Goal: Task Accomplishment & Management: Use online tool/utility

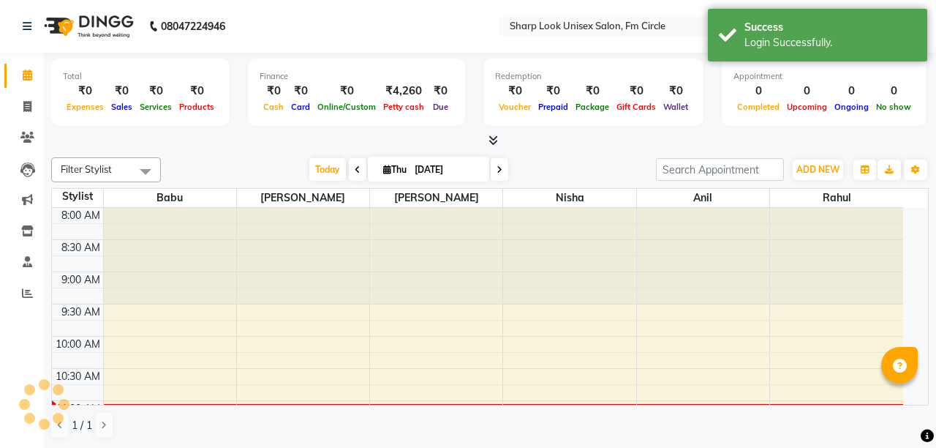
select select "en"
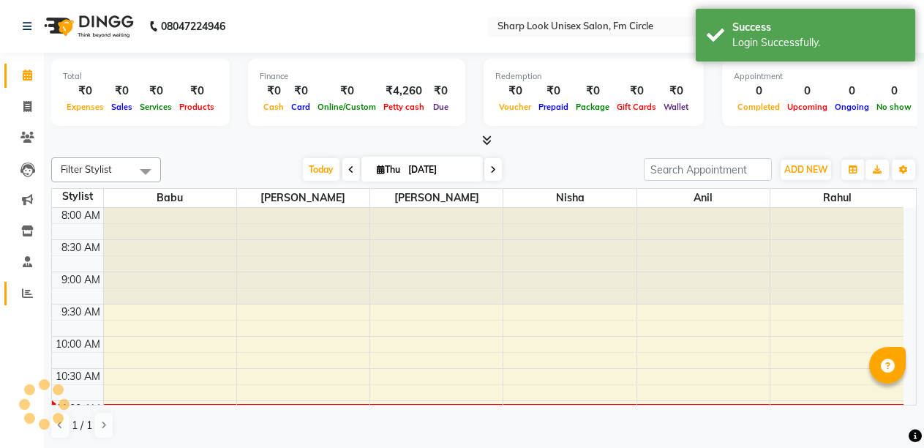
scroll to position [194, 0]
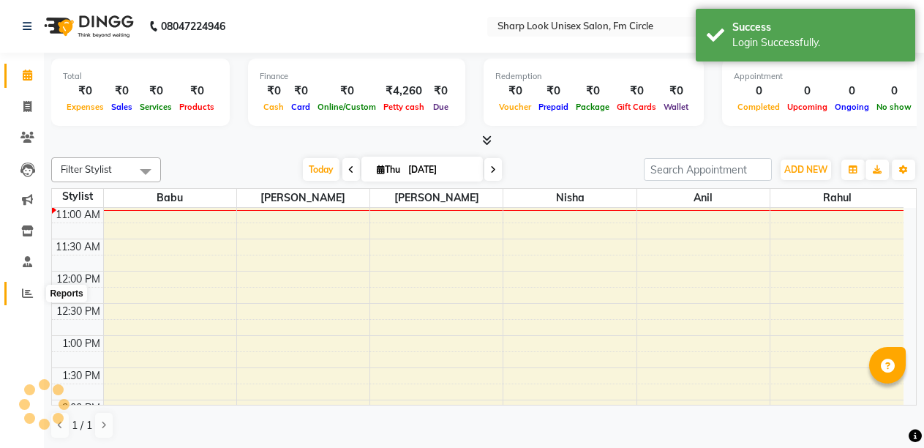
click at [15, 295] on span at bounding box center [28, 293] width 26 height 17
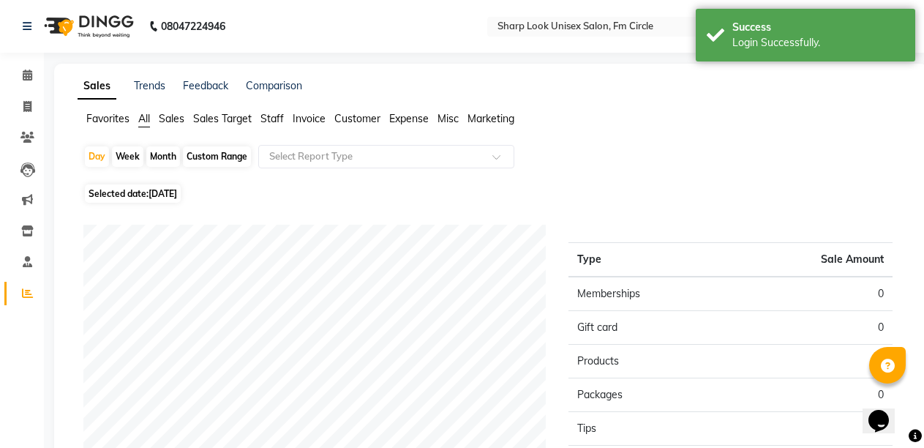
click at [158, 154] on div "Month" at bounding box center [163, 156] width 34 height 20
select select "9"
select select "2025"
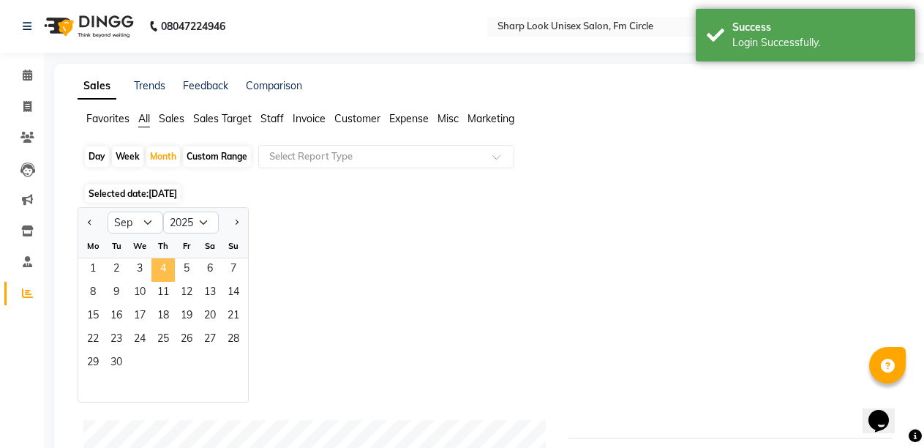
click at [157, 271] on span "4" at bounding box center [162, 269] width 23 height 23
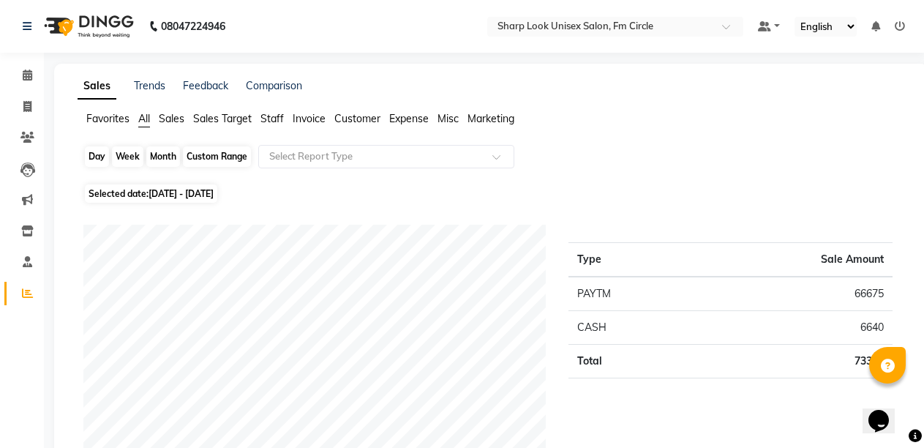
click at [159, 154] on div "Month" at bounding box center [163, 156] width 34 height 20
select select "9"
select select "2025"
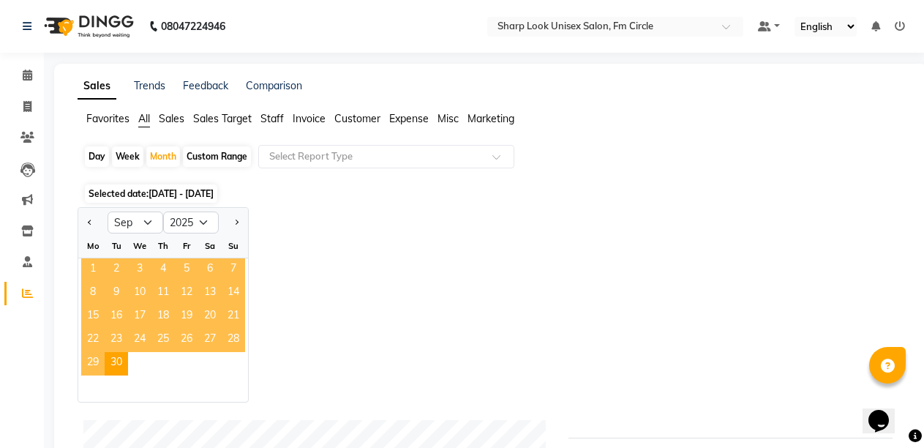
click at [91, 274] on span "1" at bounding box center [92, 269] width 23 height 23
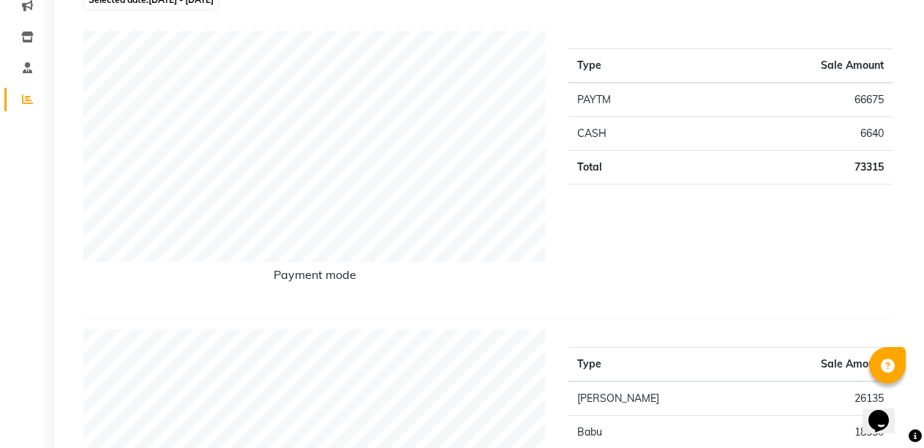
scroll to position [73, 0]
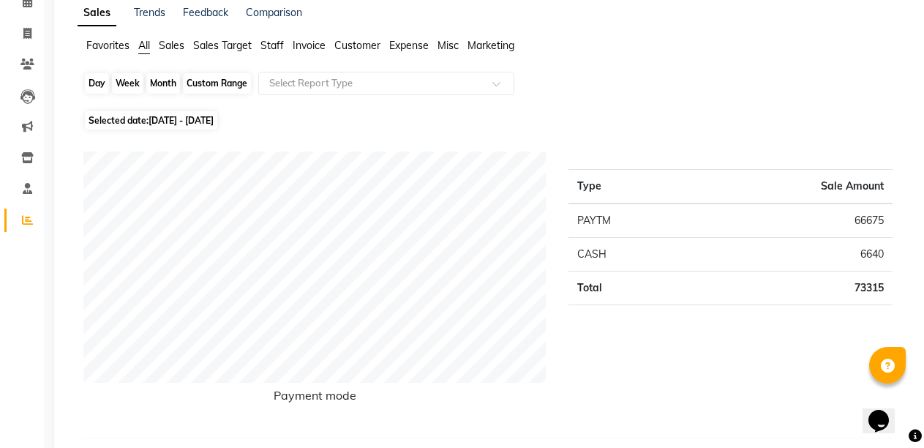
click at [163, 78] on div "Month" at bounding box center [163, 83] width 34 height 20
select select "9"
select select "2025"
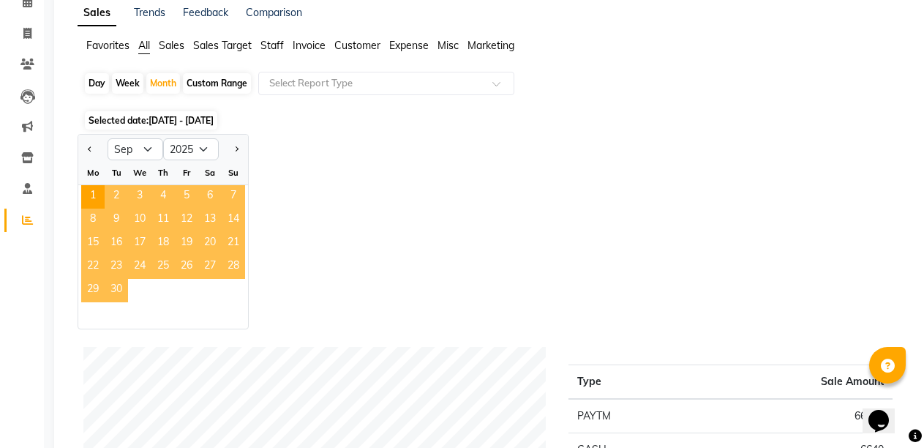
click at [108, 296] on span "30" at bounding box center [116, 290] width 23 height 23
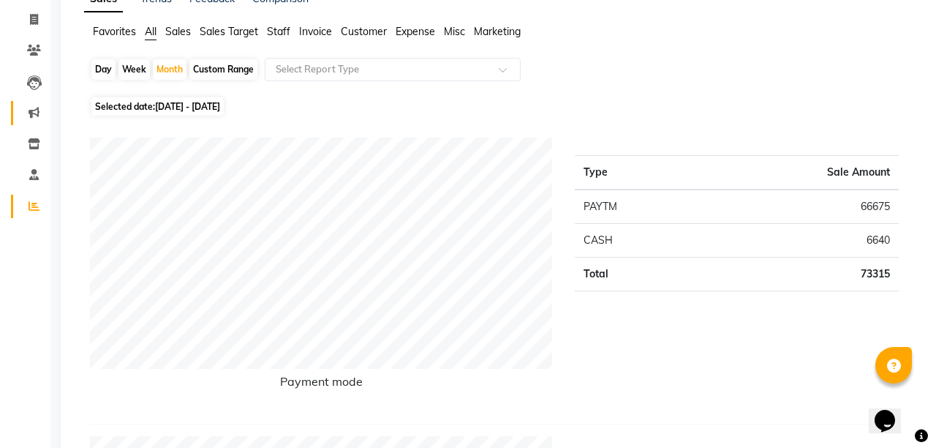
scroll to position [0, 0]
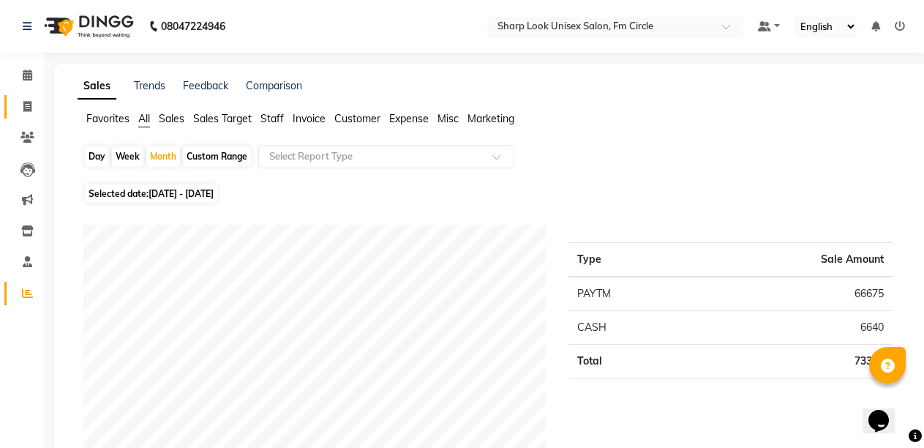
click at [30, 97] on link "Invoice" at bounding box center [21, 107] width 35 height 24
select select "service"
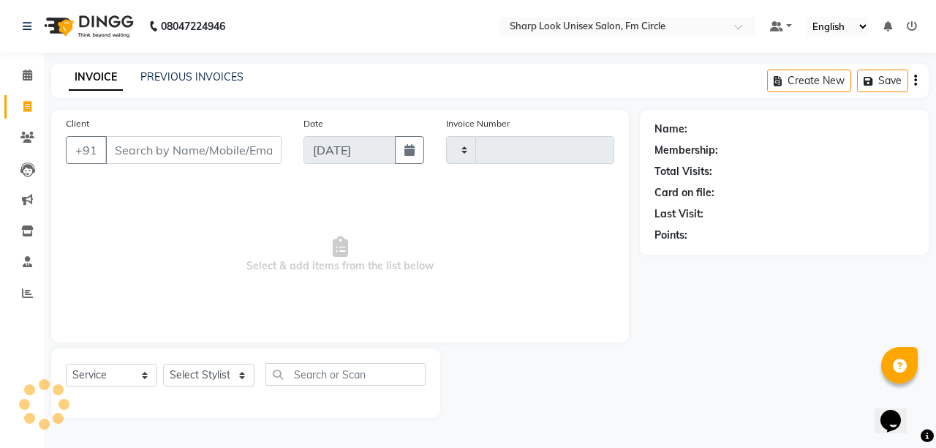
type input "2526"
select select "804"
